Goal: Task Accomplishment & Management: Complete application form

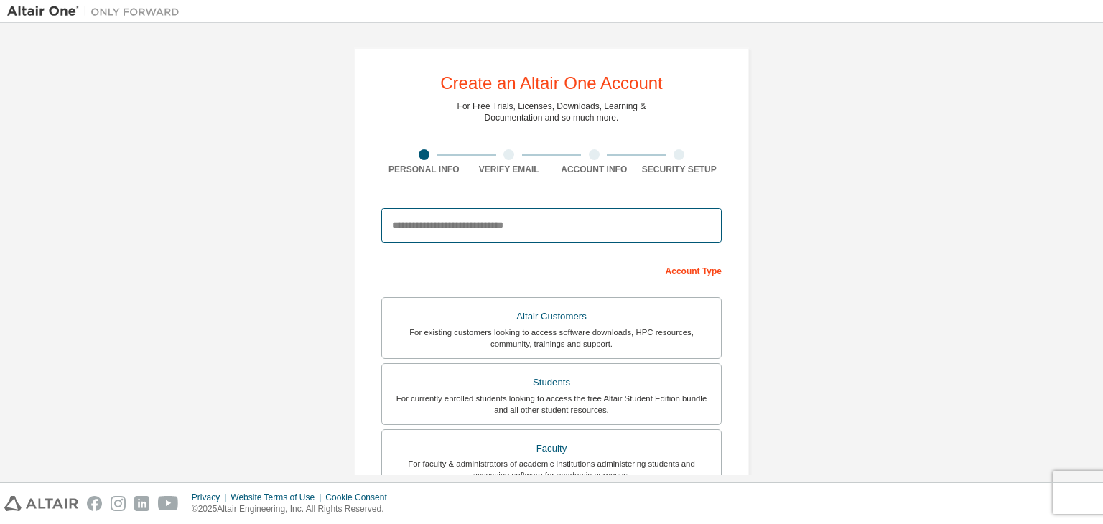
click at [467, 230] on input "email" at bounding box center [551, 225] width 340 height 34
type input "**********"
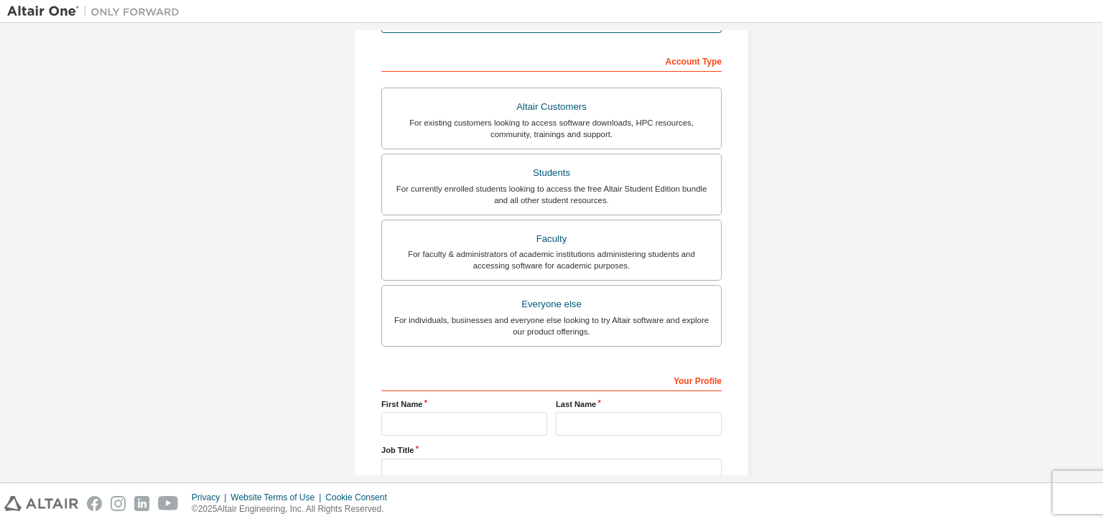
scroll to position [214, 0]
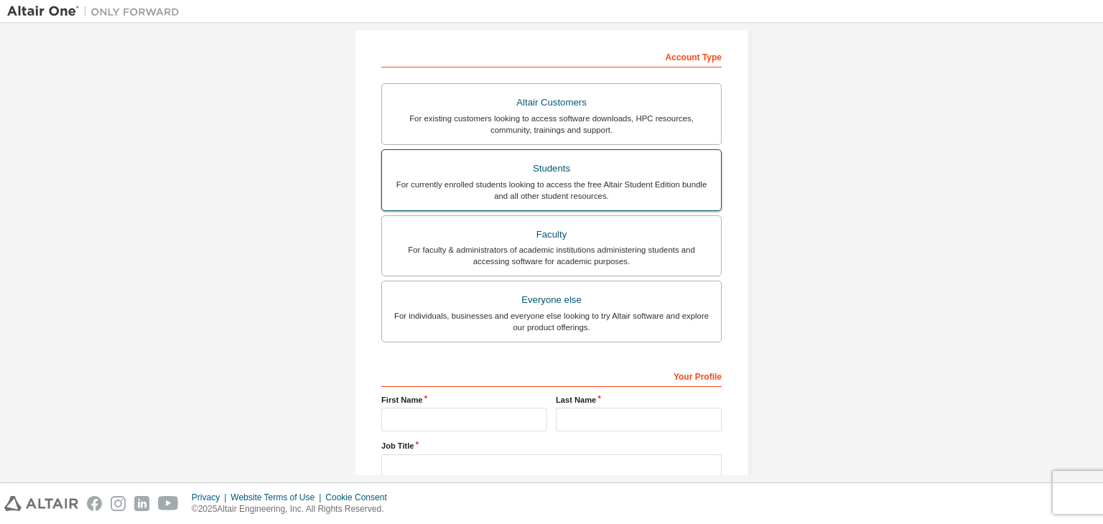
click at [614, 167] on div "Students" at bounding box center [552, 169] width 322 height 20
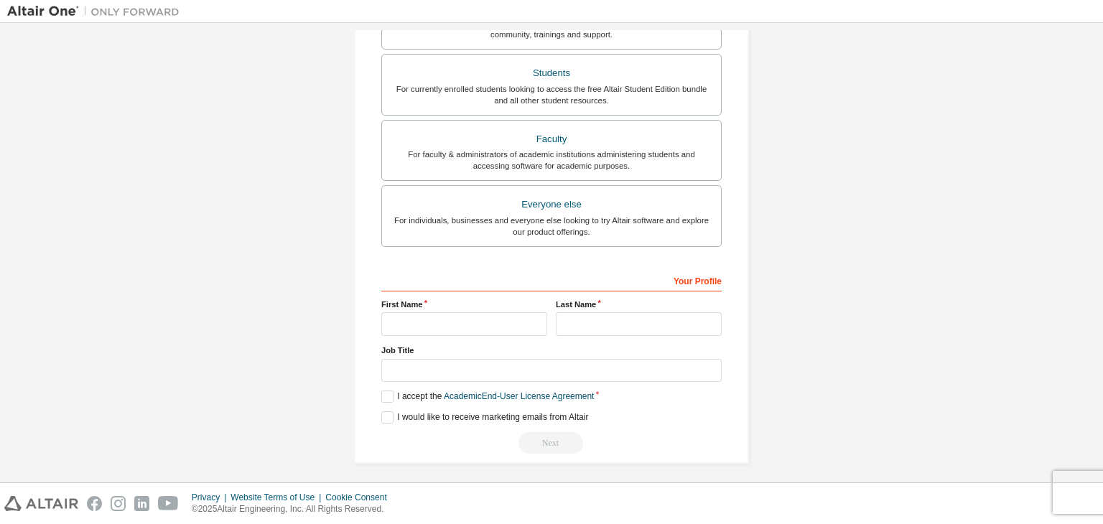
scroll to position [312, 0]
click at [475, 314] on input "text" at bounding box center [464, 321] width 166 height 24
type input "******"
click at [579, 324] on input "text" at bounding box center [639, 321] width 166 height 24
type input "********"
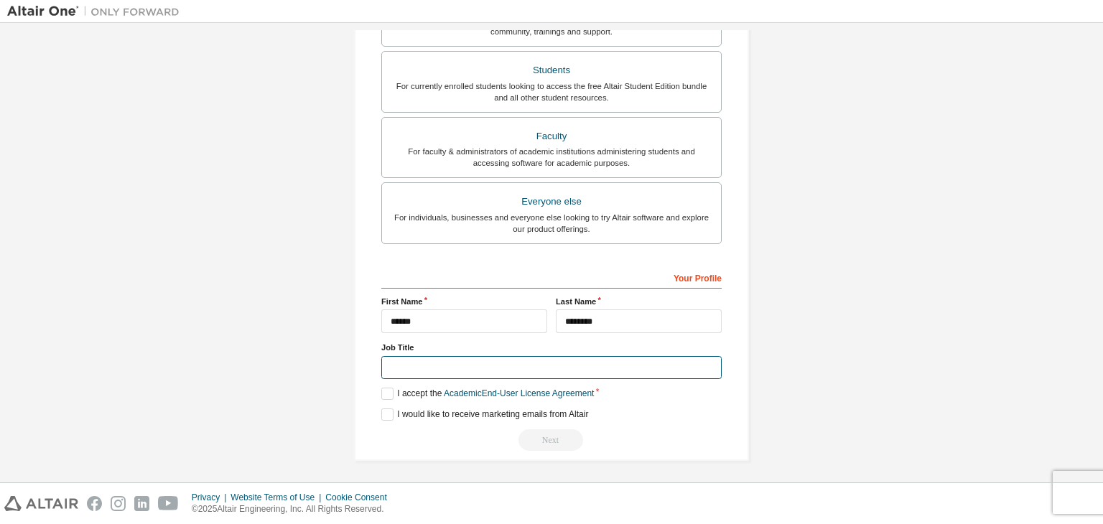
click at [505, 360] on input "text" at bounding box center [551, 368] width 340 height 24
click at [386, 389] on label "I accept the Academic End-User License Agreement" at bounding box center [487, 394] width 212 height 12
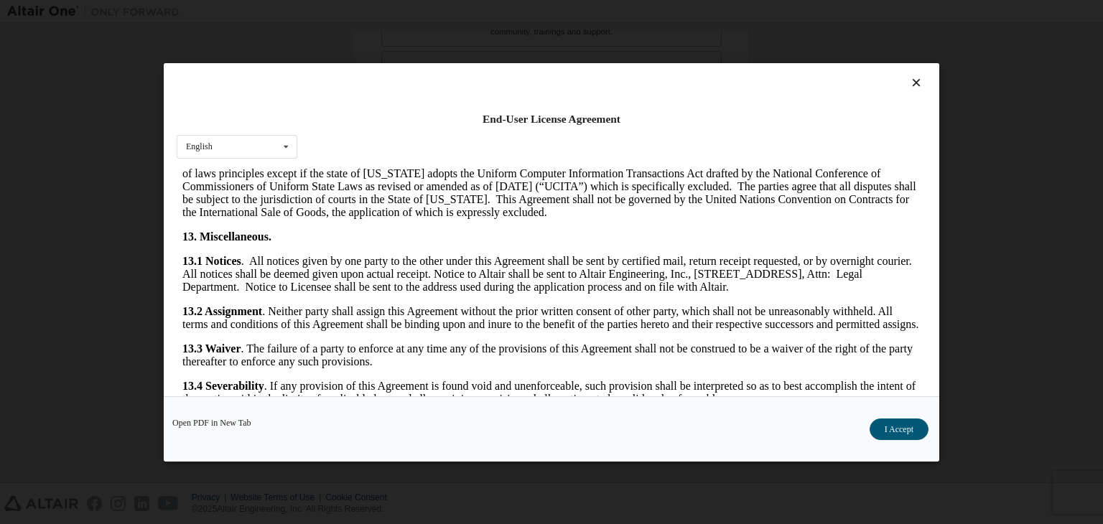
scroll to position [2240, 0]
click at [910, 426] on button "I Accept" at bounding box center [898, 429] width 59 height 22
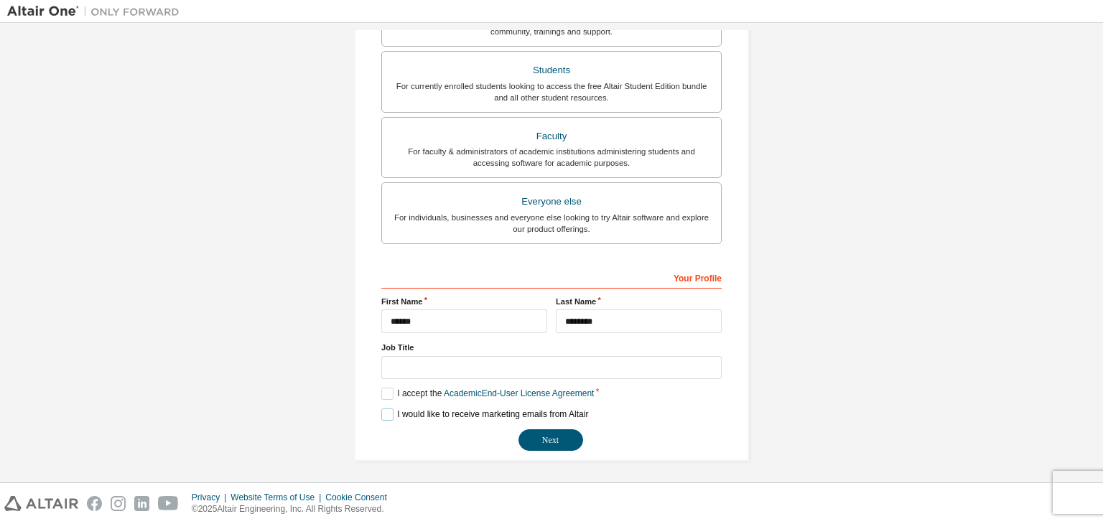
click at [383, 411] on label "I would like to receive marketing emails from Altair" at bounding box center [484, 414] width 207 height 12
click at [541, 439] on button "Next" at bounding box center [550, 440] width 65 height 22
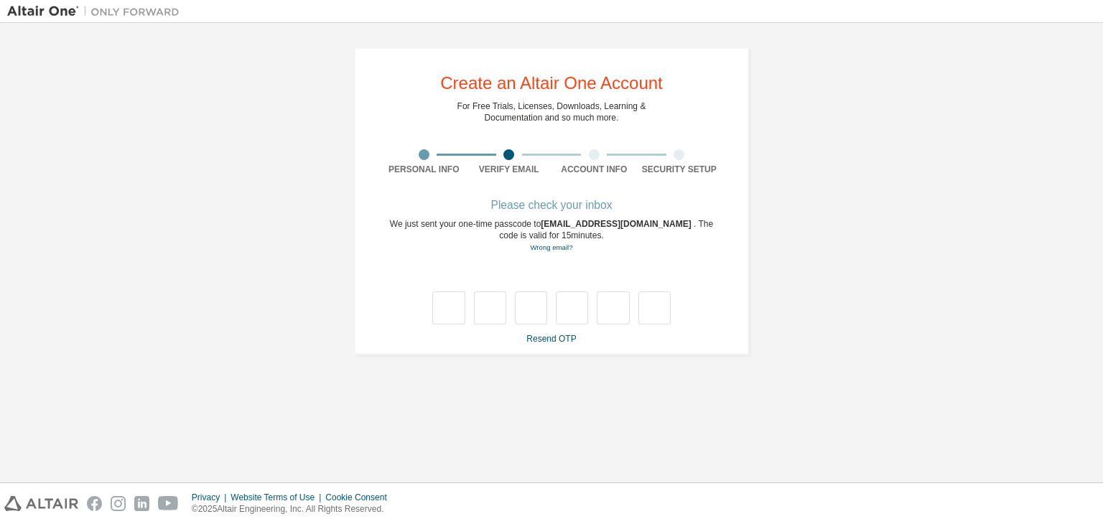
type input "*"
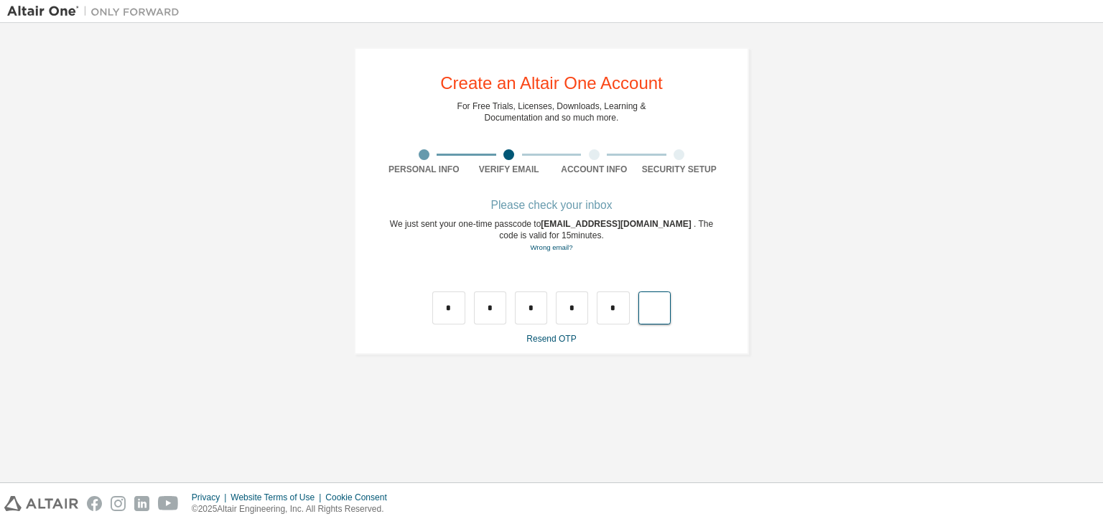
type input "*"
